Goal: Information Seeking & Learning: Learn about a topic

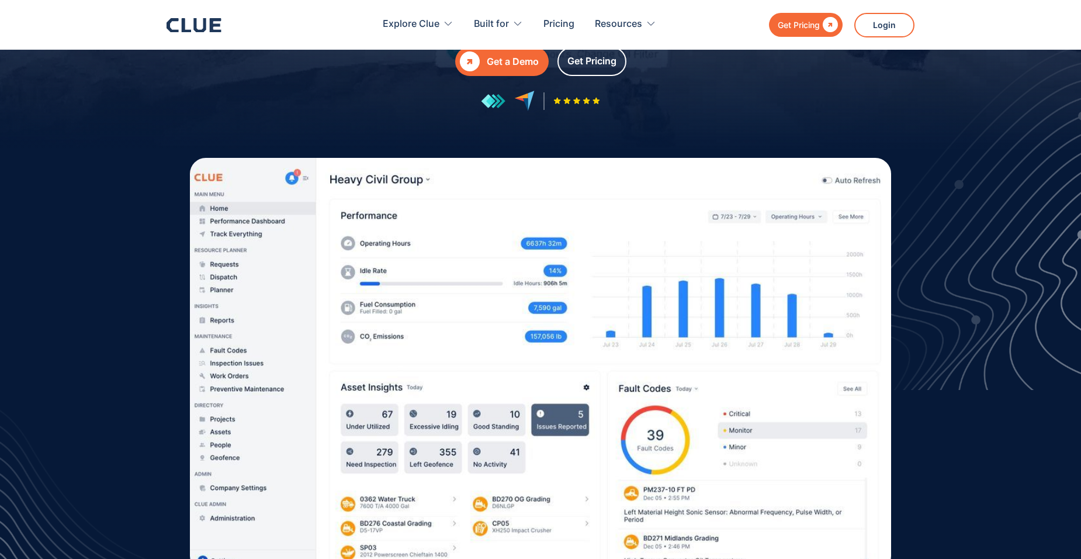
scroll to position [292, 0]
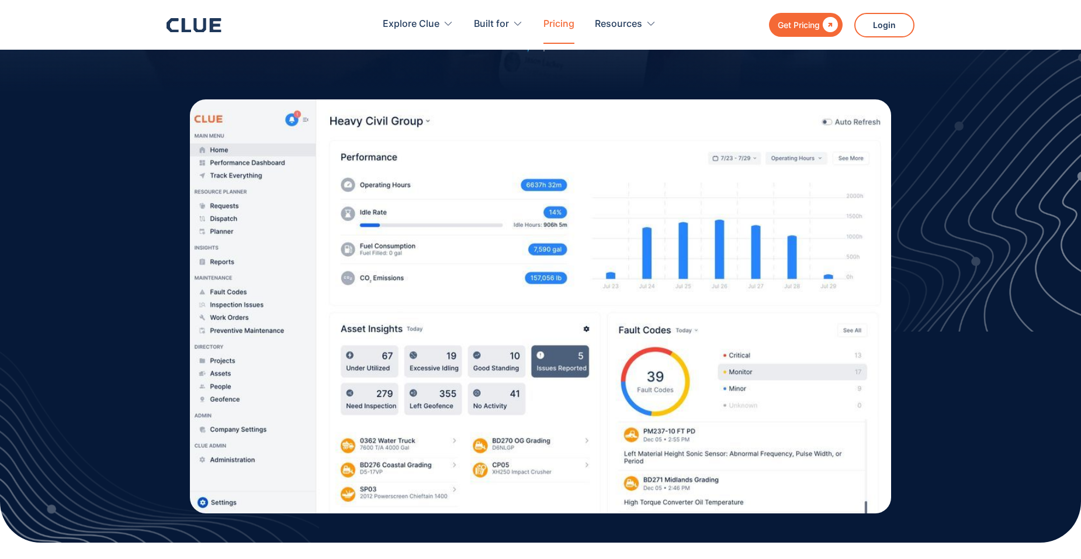
click at [552, 23] on link "Pricing" at bounding box center [558, 24] width 31 height 37
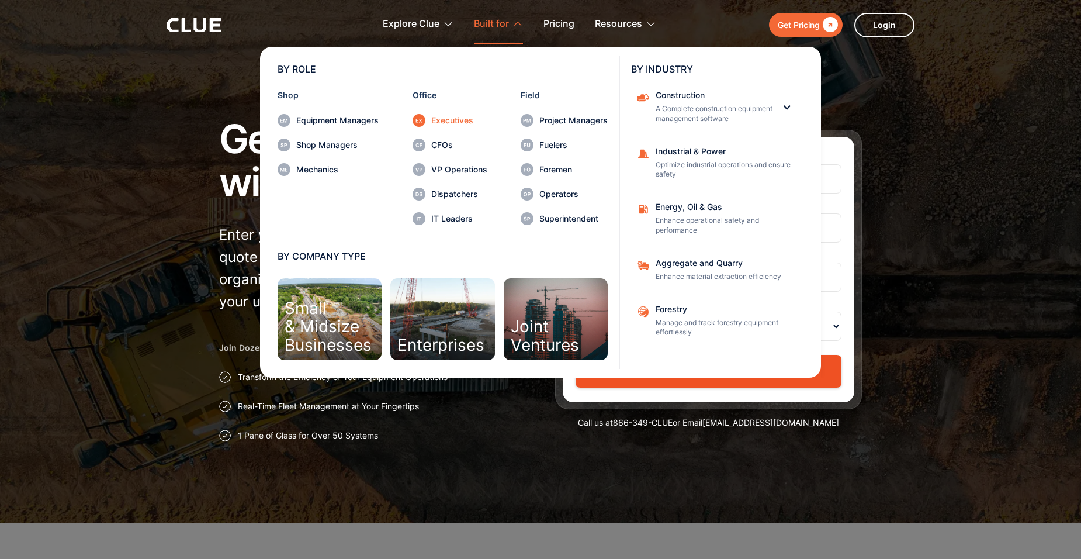
click at [446, 123] on div "Executives" at bounding box center [459, 120] width 56 height 8
